Goal: Task Accomplishment & Management: Manage account settings

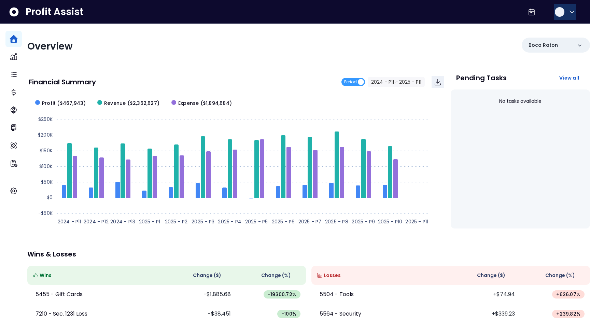
click at [568, 11] on icon "button" at bounding box center [572, 12] width 8 height 8
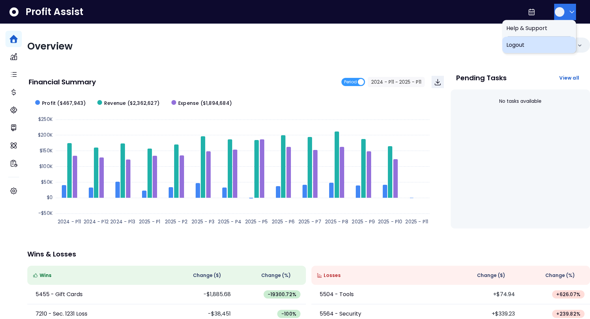
click at [538, 53] on div "Logout" at bounding box center [539, 45] width 74 height 16
